Goal: Find contact information: Find contact information

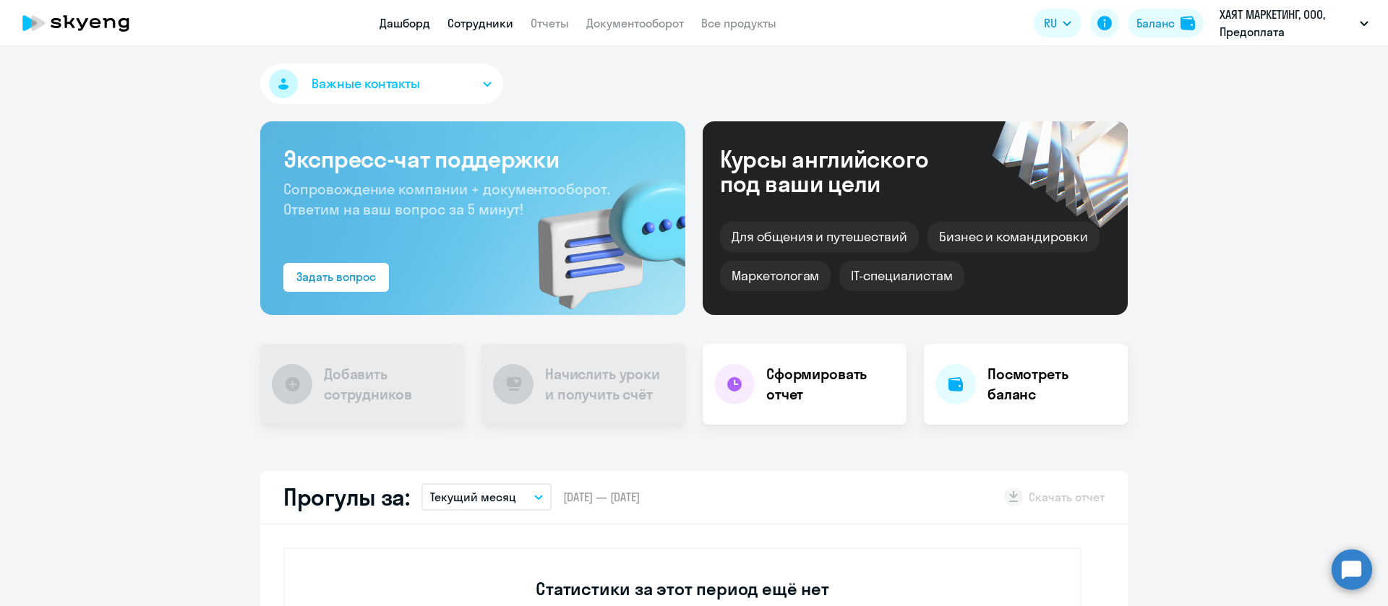
click at [484, 30] on link "Сотрудники" at bounding box center [480, 23] width 66 height 14
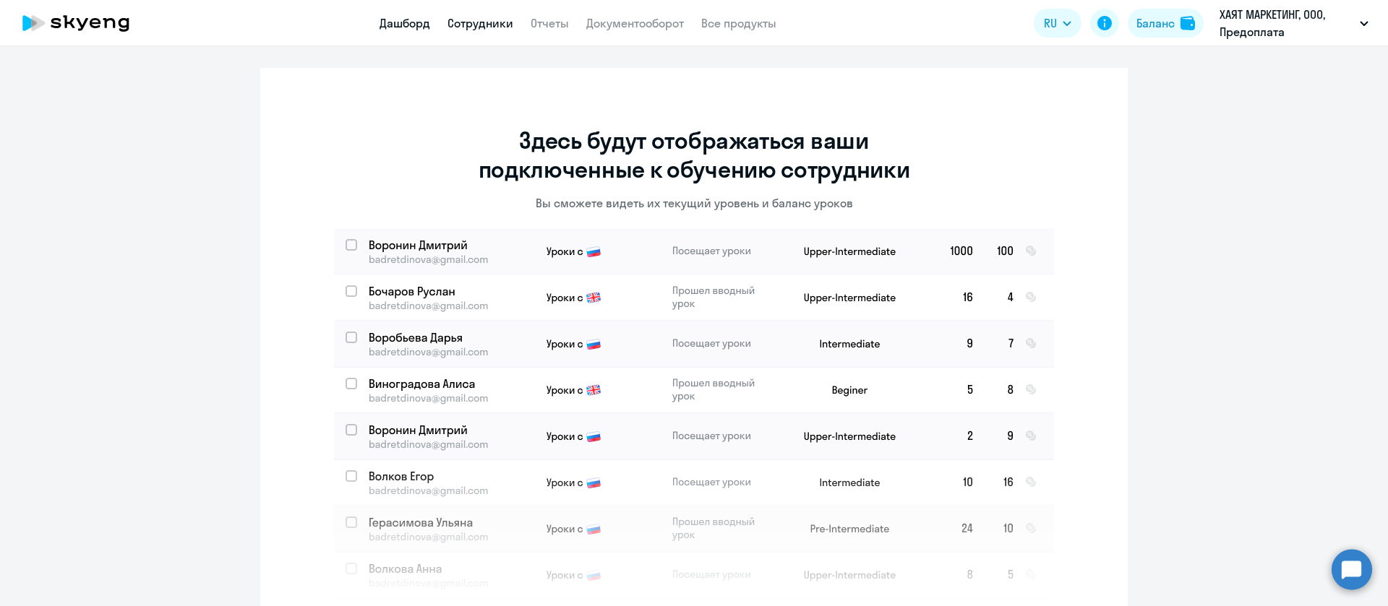
click at [406, 28] on link "Дашборд" at bounding box center [404, 23] width 51 height 14
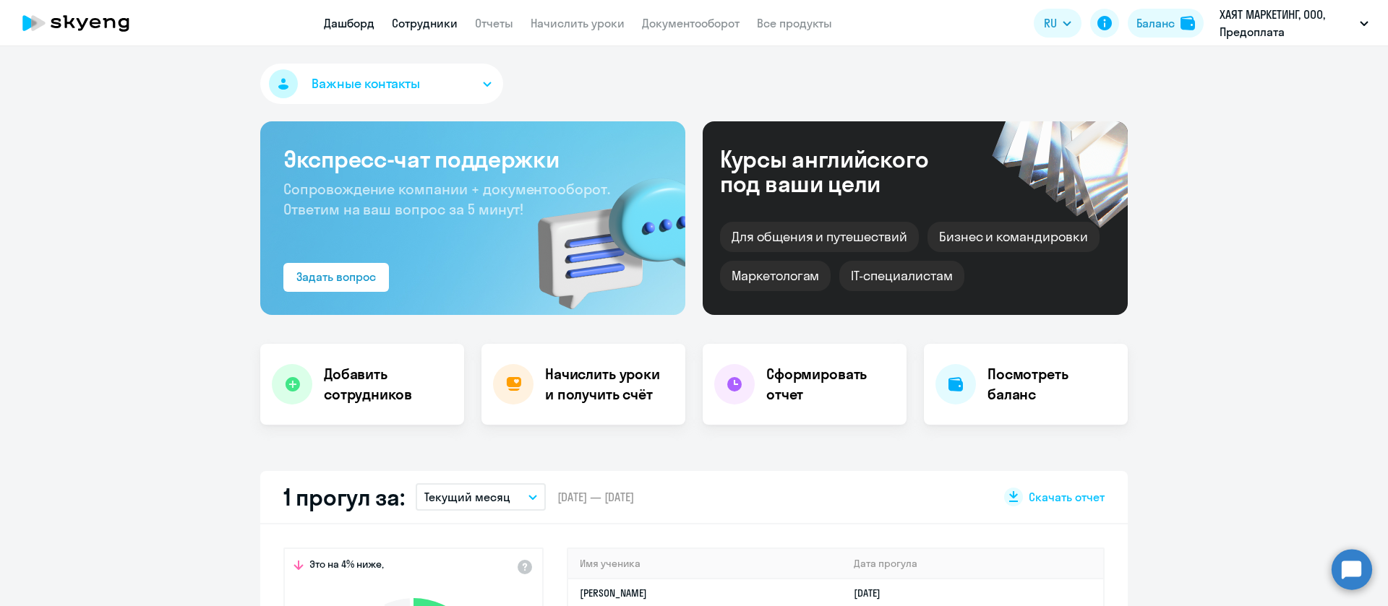
click at [434, 25] on link "Сотрудники" at bounding box center [425, 23] width 66 height 14
select select "30"
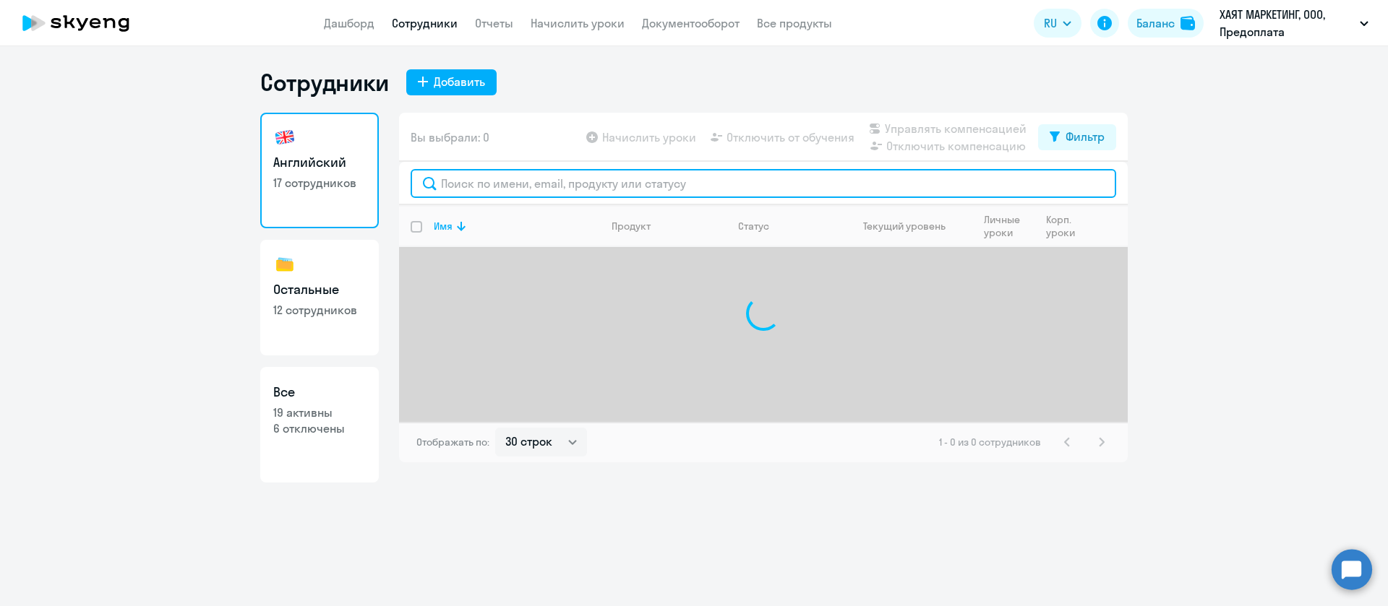
click at [483, 183] on input "text" at bounding box center [763, 183] width 705 height 29
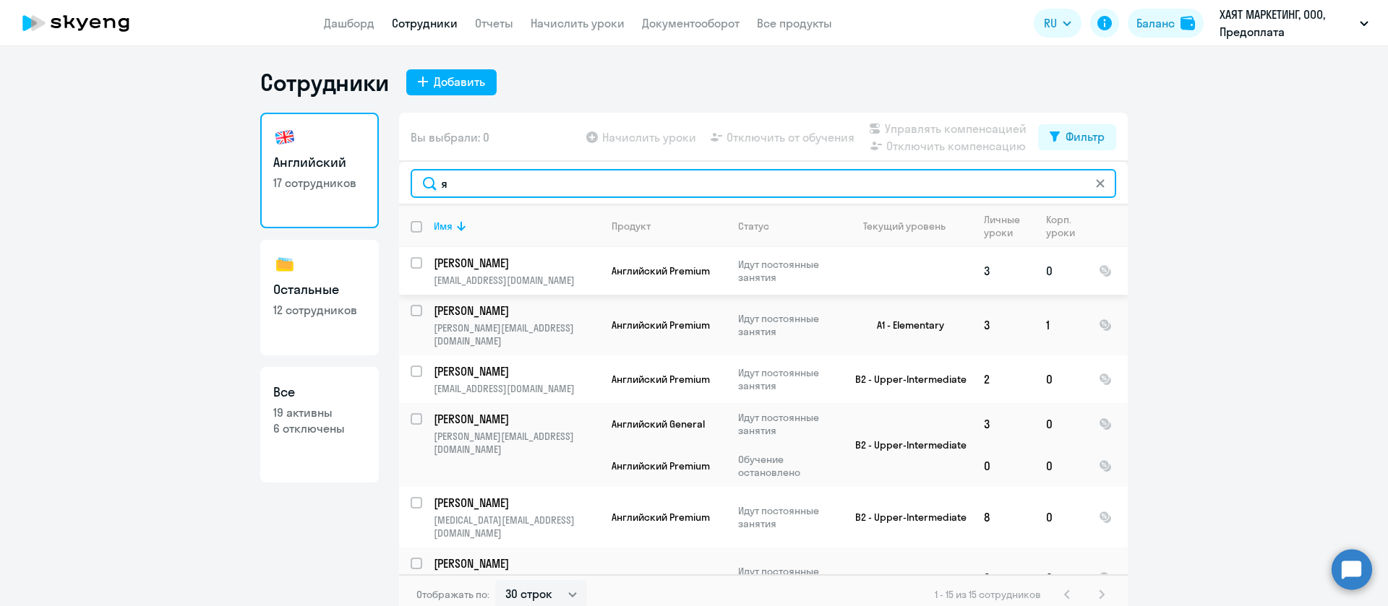
type input "я"
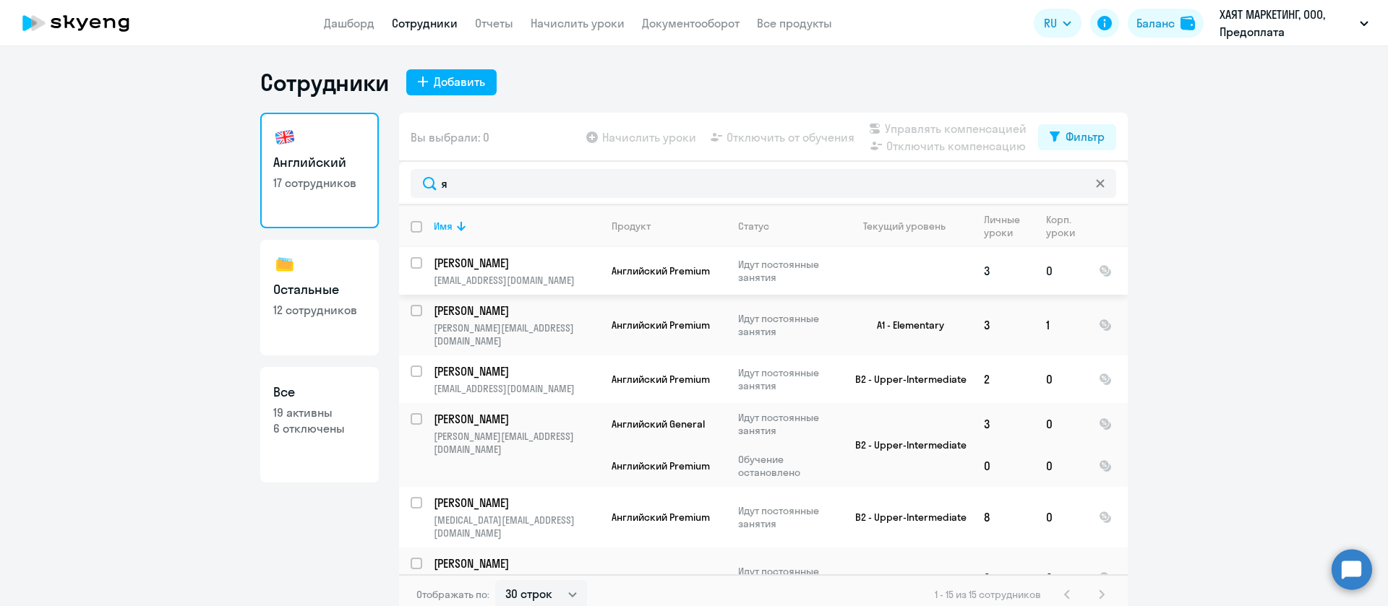
click at [465, 264] on p "Яковлева Олеся" at bounding box center [515, 263] width 163 height 16
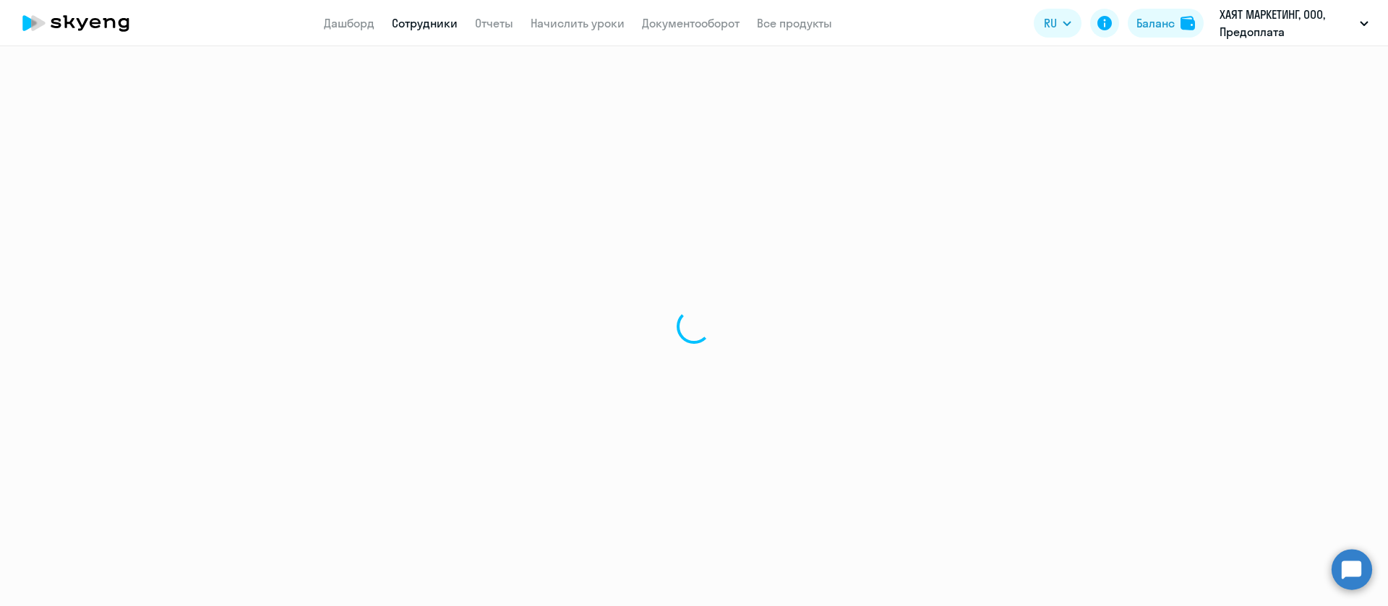
select select "english"
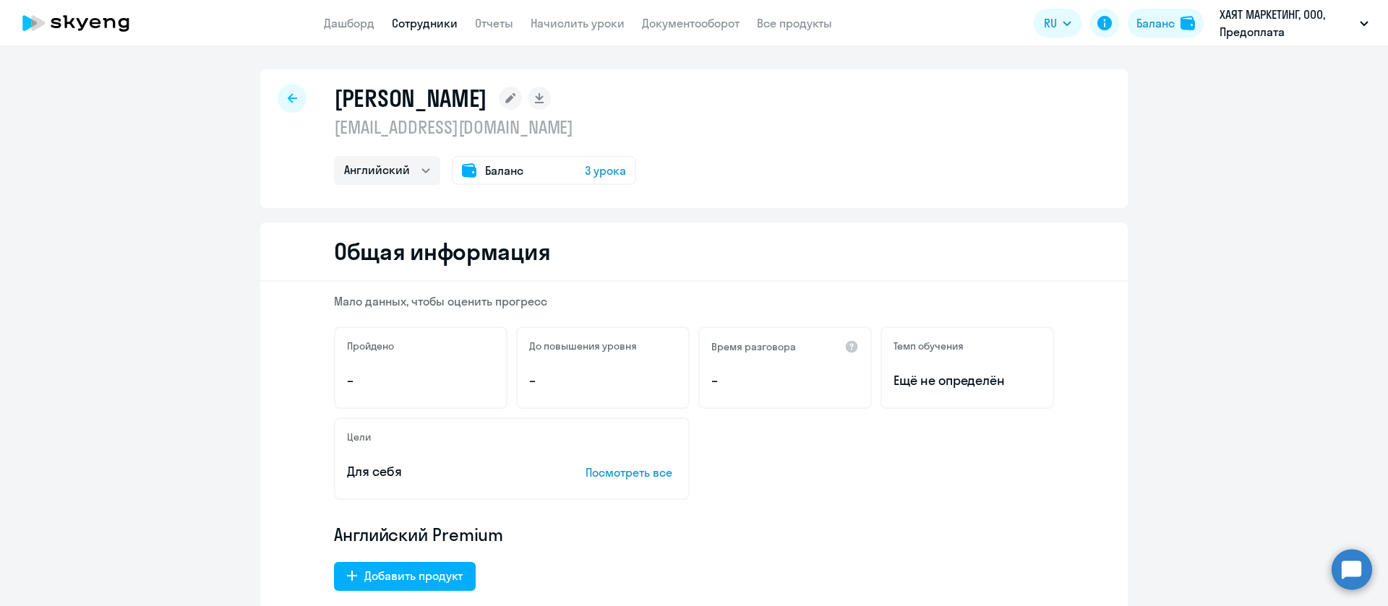
click at [525, 127] on p "olesya.yakovleva@hayat.com.ru" at bounding box center [485, 127] width 302 height 23
copy p "olesya.yakovleva@hayat.com.ru"
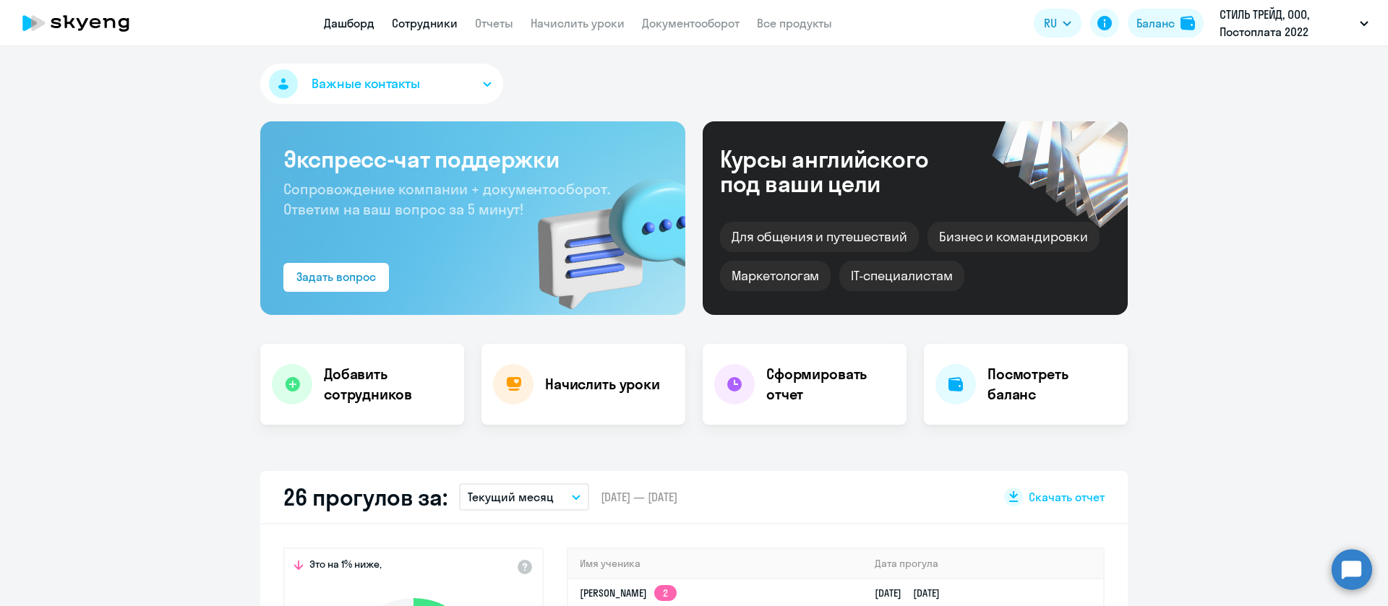
click at [439, 22] on link "Сотрудники" at bounding box center [425, 23] width 66 height 14
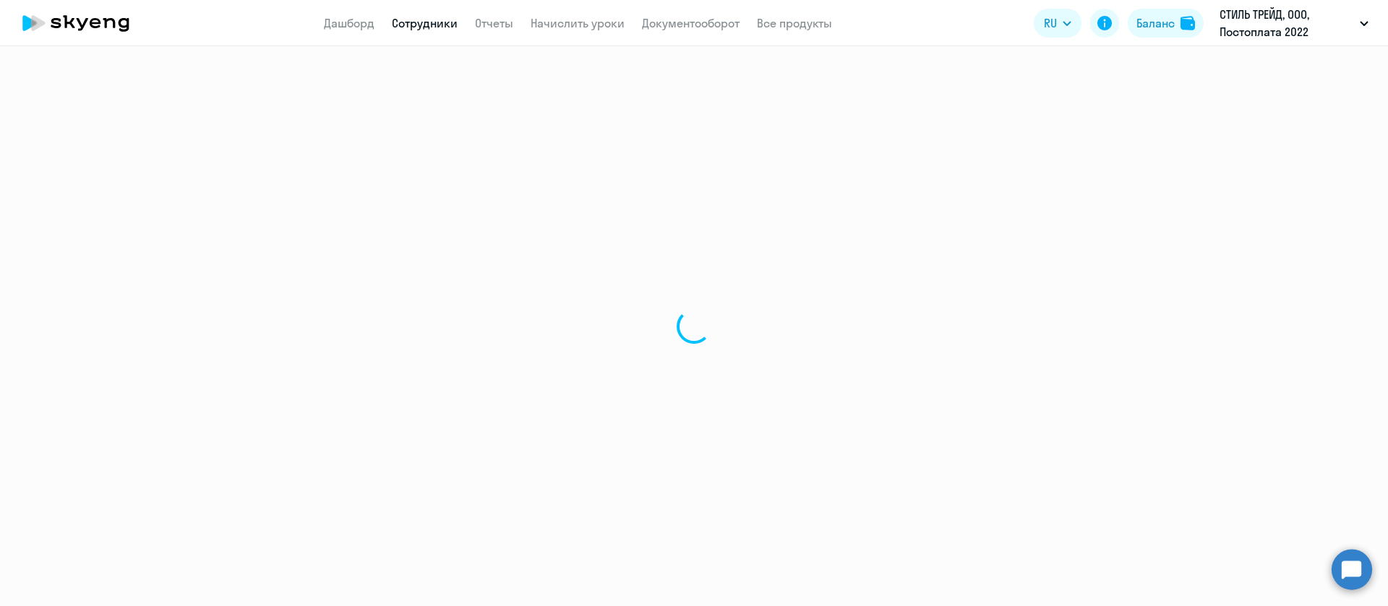
select select "30"
